Goal: Find specific page/section: Find specific page/section

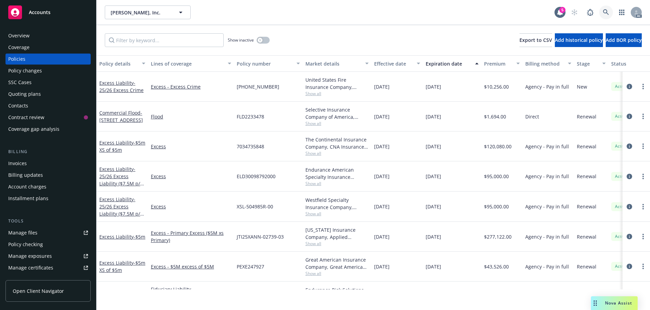
click at [603, 15] on icon at bounding box center [606, 12] width 6 height 6
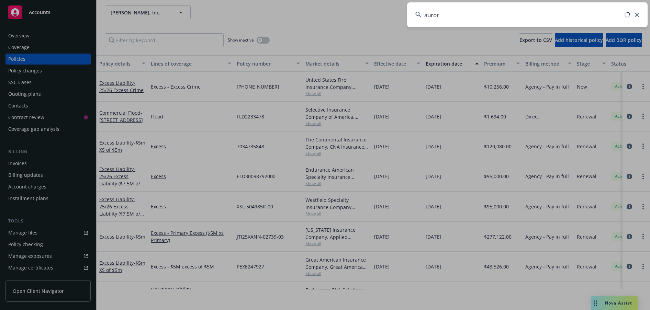
type input "aurora"
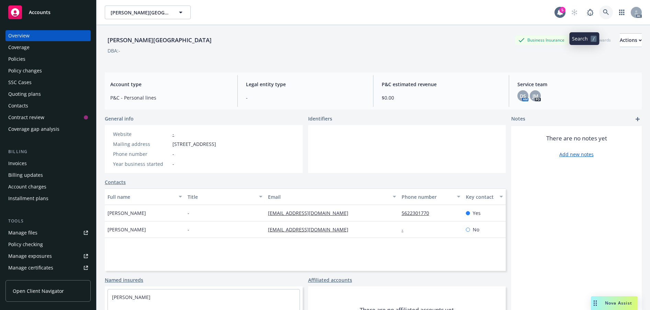
click at [603, 15] on icon at bounding box center [606, 12] width 6 height 6
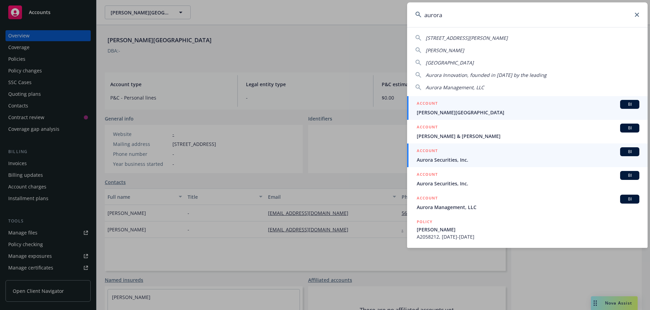
type input "aurora"
click at [448, 160] on span "Aurora Securities, Inc." at bounding box center [528, 159] width 223 height 7
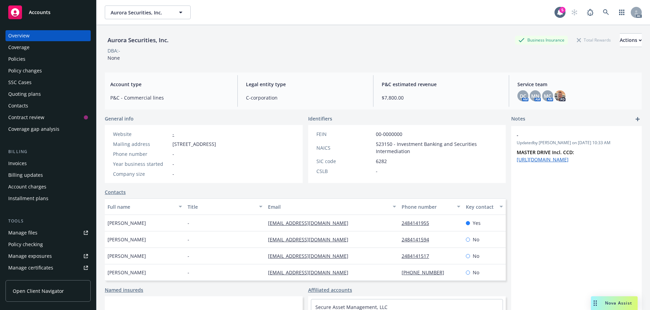
click at [21, 65] on div "Policies" at bounding box center [16, 59] width 17 height 11
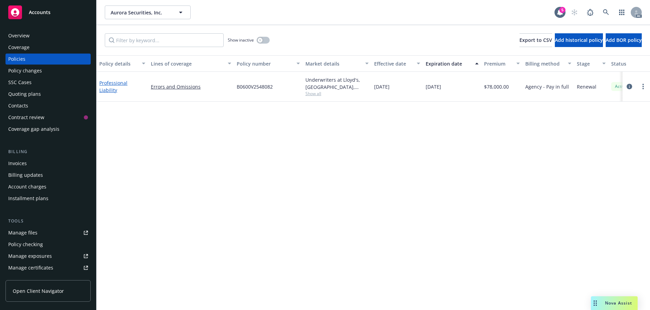
click at [106, 94] on link "Professional Liability" at bounding box center [113, 87] width 28 height 14
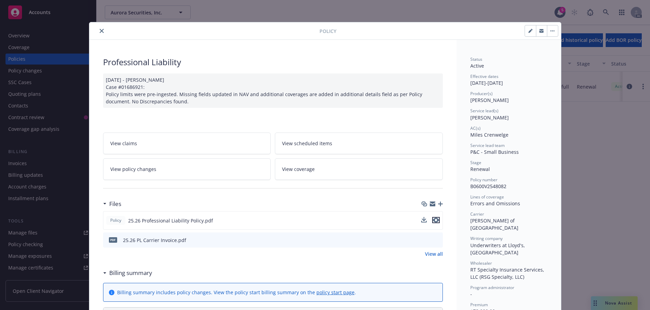
click at [434, 223] on icon "preview file" at bounding box center [436, 220] width 6 height 5
click at [103, 33] on button "close" at bounding box center [102, 31] width 8 height 8
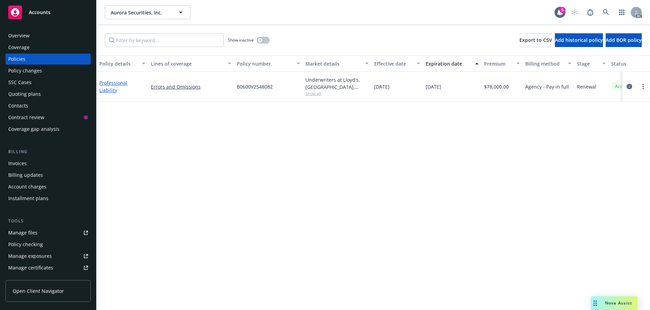
click at [111, 94] on link "Professional Liability" at bounding box center [113, 87] width 28 height 14
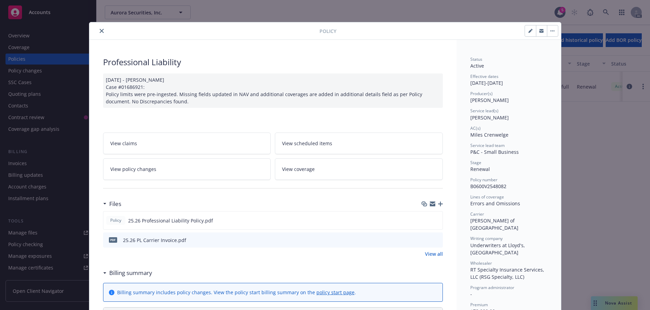
scroll to position [21, 0]
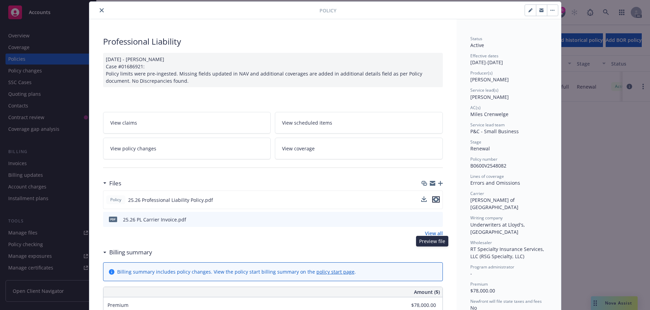
click at [434, 202] on icon "preview file" at bounding box center [436, 199] width 6 height 5
click at [104, 12] on icon "close" at bounding box center [102, 10] width 4 height 4
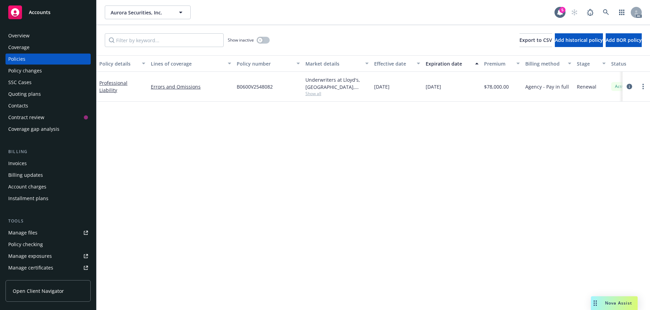
click at [265, 47] on div "Show inactive" at bounding box center [249, 40] width 42 height 14
click at [263, 43] on div "button" at bounding box center [260, 40] width 5 height 5
